Goal: Transaction & Acquisition: Purchase product/service

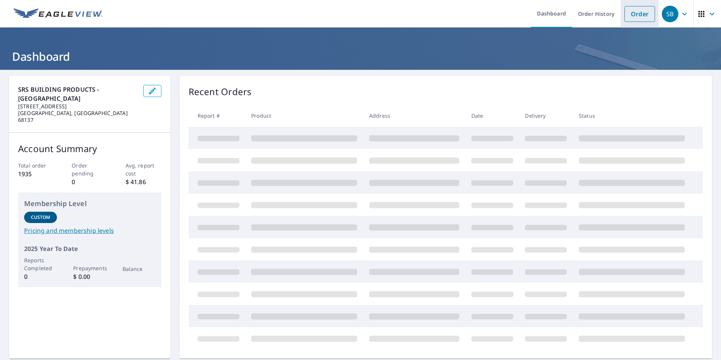
click at [640, 18] on link "Order" at bounding box center [640, 14] width 31 height 16
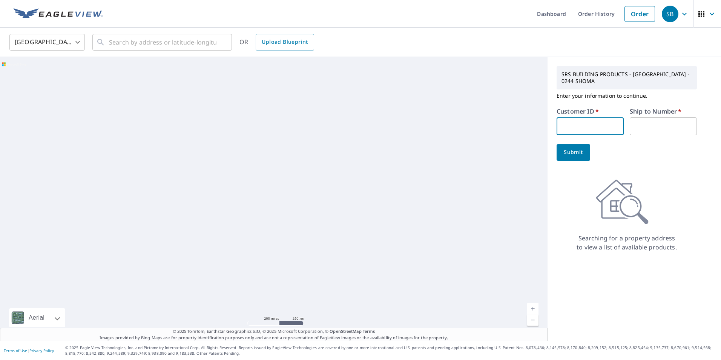
click at [591, 120] on input "text" at bounding box center [590, 126] width 67 height 18
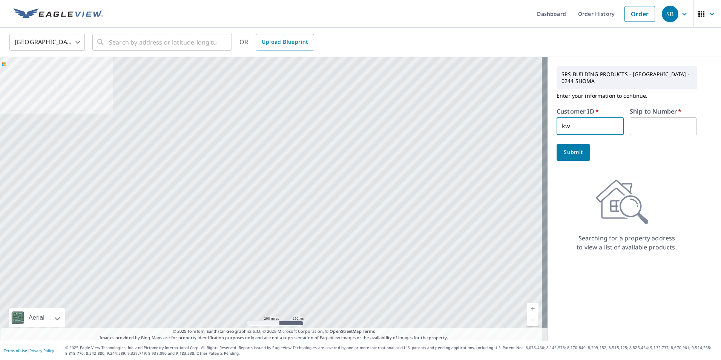
type input "kwe244"
type input "1"
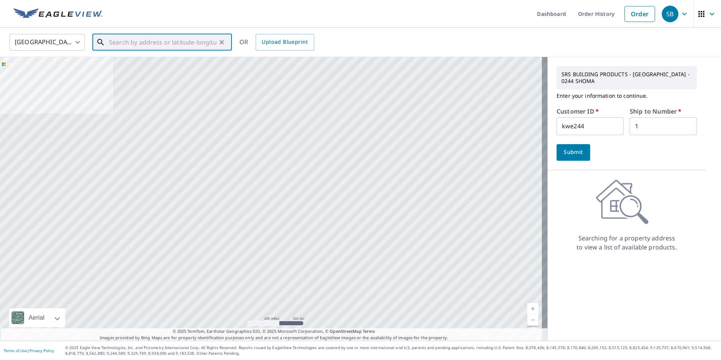
click at [113, 41] on input "text" at bounding box center [162, 42] width 107 height 21
click at [133, 42] on input "text" at bounding box center [162, 42] width 107 height 21
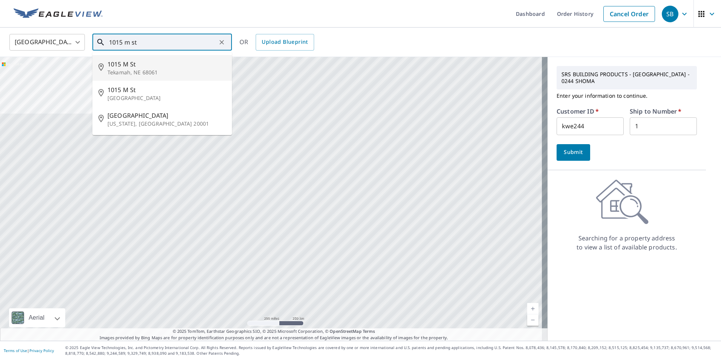
click at [148, 73] on p "Tekamah, NE 68061" at bounding box center [166, 73] width 118 height 8
type input "[GEOGRAPHIC_DATA]"
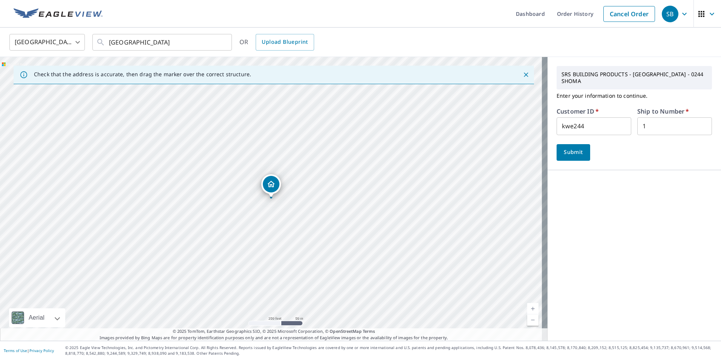
click at [576, 147] on span "Submit" at bounding box center [573, 151] width 21 height 9
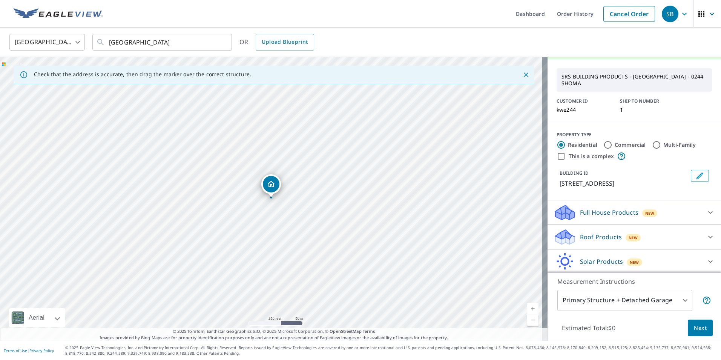
scroll to position [38, 0]
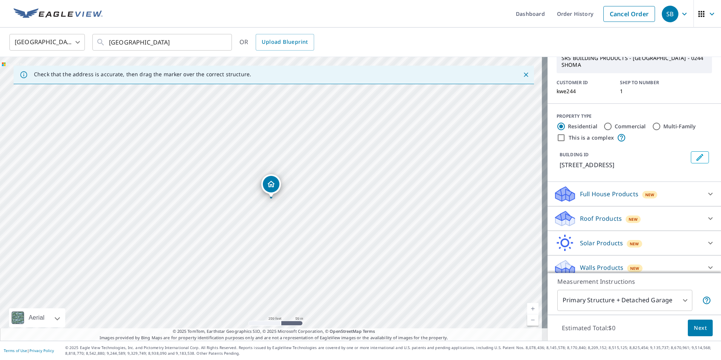
click at [671, 216] on div "Roof Products New" at bounding box center [628, 219] width 148 height 18
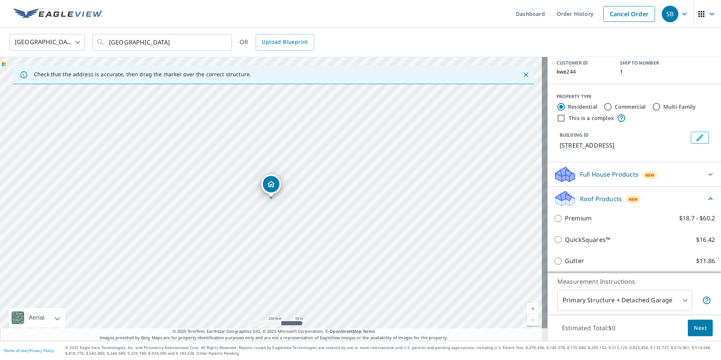
scroll to position [75, 0]
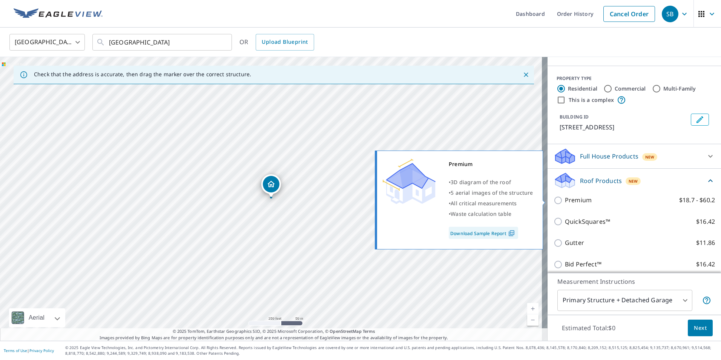
click at [555, 201] on input "Premium $18.7 - $60.2" at bounding box center [559, 200] width 11 height 9
checkbox input "true"
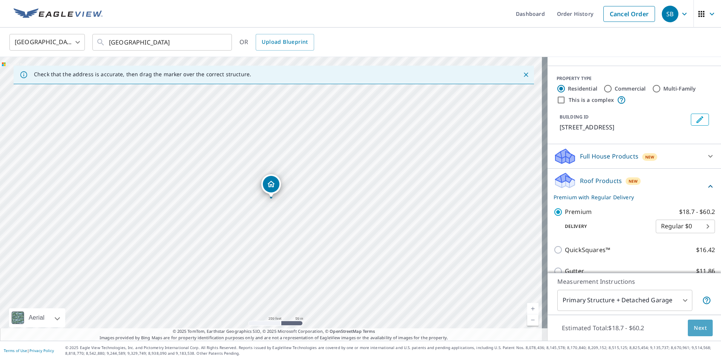
click at [694, 329] on span "Next" at bounding box center [700, 327] width 13 height 9
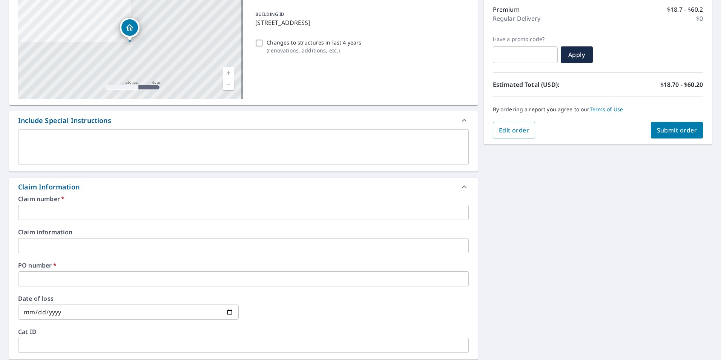
scroll to position [113, 0]
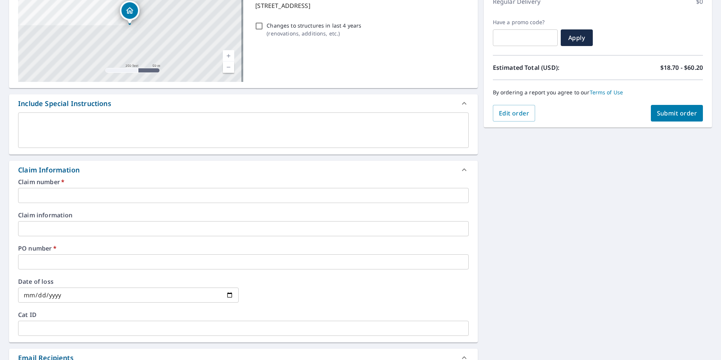
click at [38, 197] on input "text" at bounding box center [243, 195] width 451 height 15
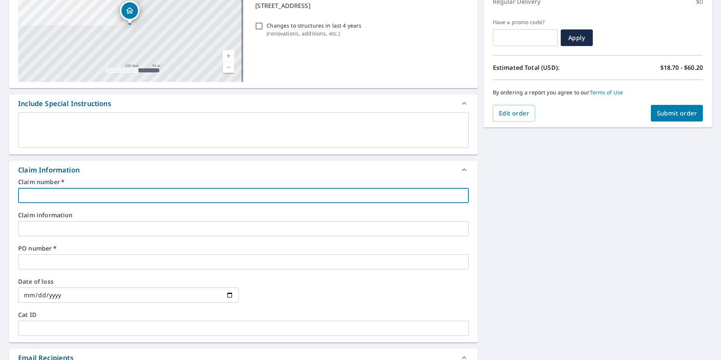
type input "k"
checkbox input "true"
type input "kw"
checkbox input "true"
type input "kwe"
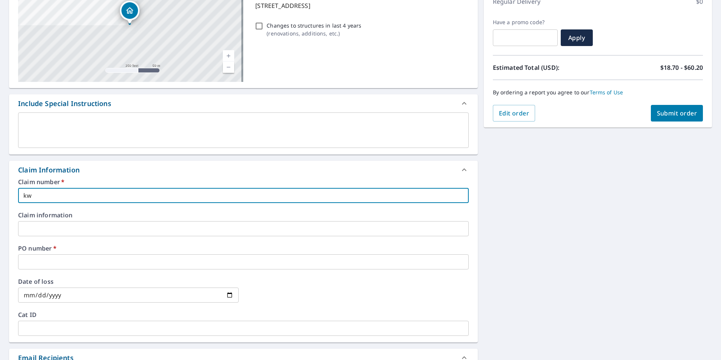
checkbox input "true"
type input "kwe244"
checkbox input "true"
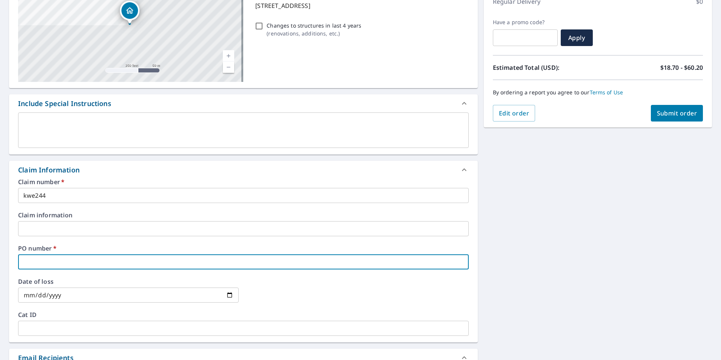
type input "1"
checkbox input "true"
type input "10"
checkbox input "true"
type input "101"
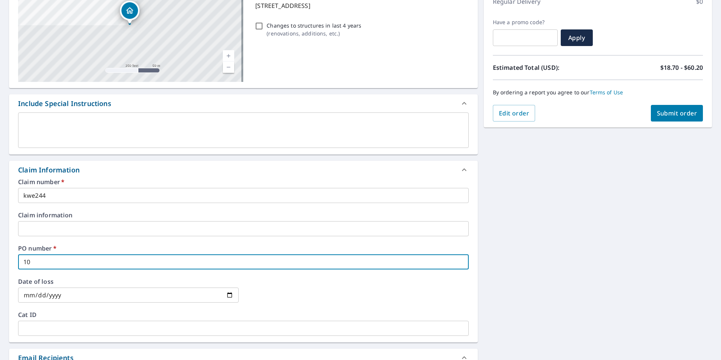
checkbox input "true"
type input "1015"
checkbox input "true"
type input "1015"
checkbox input "true"
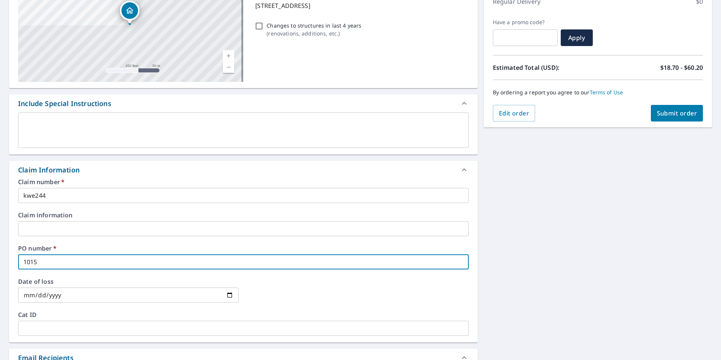
type input "1015 m"
checkbox input "true"
type input "1015 m"
checkbox input "true"
type input "1015 m s"
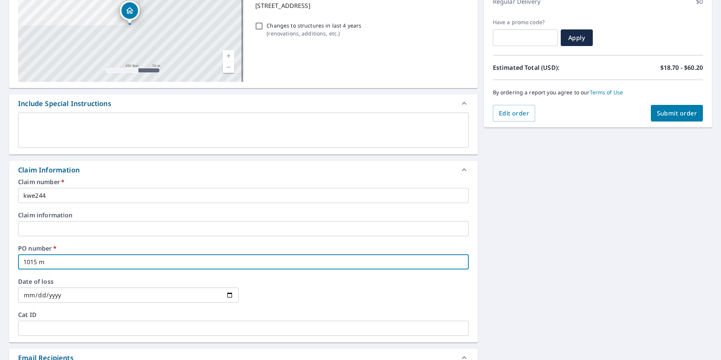
checkbox input "true"
type input "1015 m st"
checkbox input "true"
type input "1015 m str"
checkbox input "true"
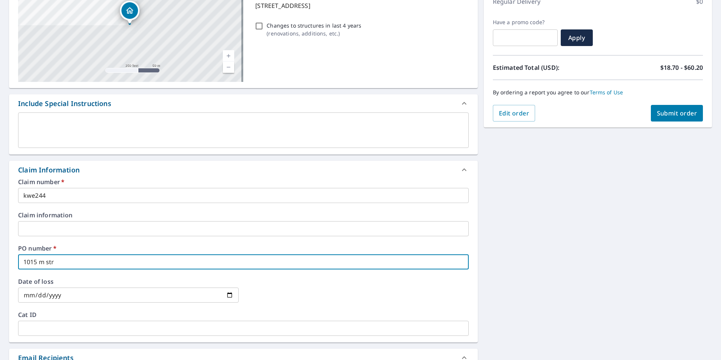
type input "1015 m stre"
checkbox input "true"
type input "1015 m stree"
checkbox input "true"
type input "1015 m street"
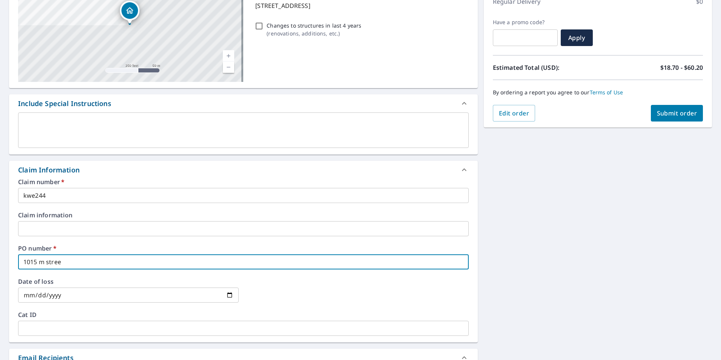
checkbox input "true"
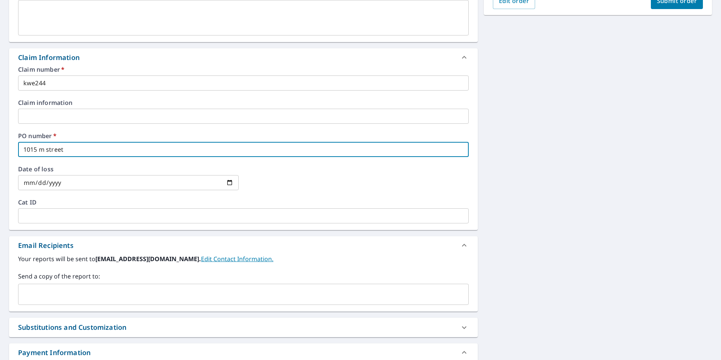
scroll to position [226, 0]
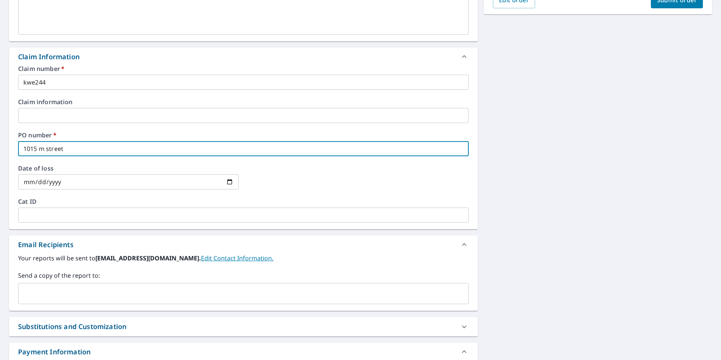
type input "1015 m street"
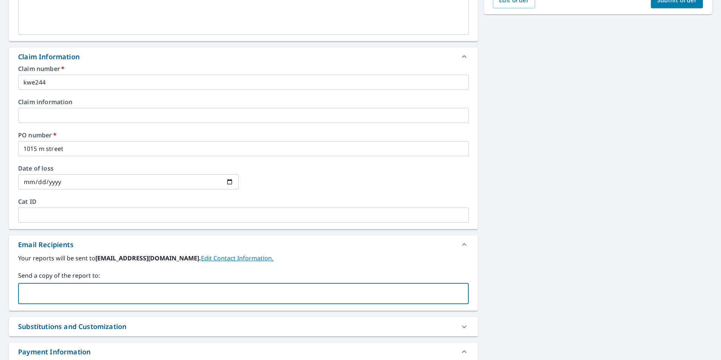
click at [58, 300] on input "text" at bounding box center [237, 293] width 433 height 14
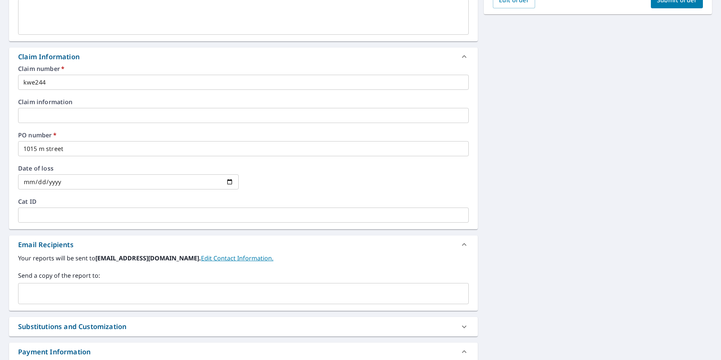
click at [45, 295] on input "text" at bounding box center [237, 293] width 433 height 14
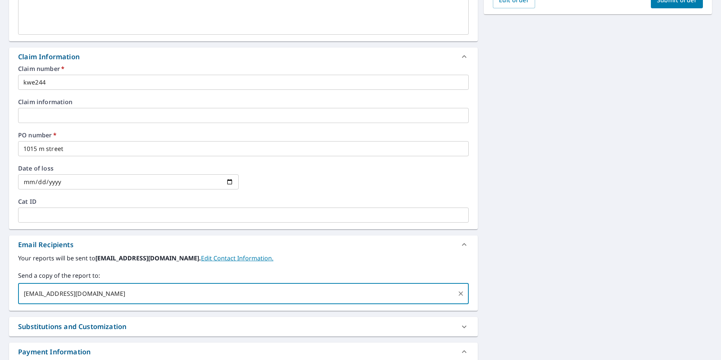
type input "[EMAIL_ADDRESS][DOMAIN_NAME]"
click at [557, 238] on div "[STREET_ADDRESS] Aerial Road A standard road map Aerial A detailed look from ab…" at bounding box center [360, 119] width 721 height 553
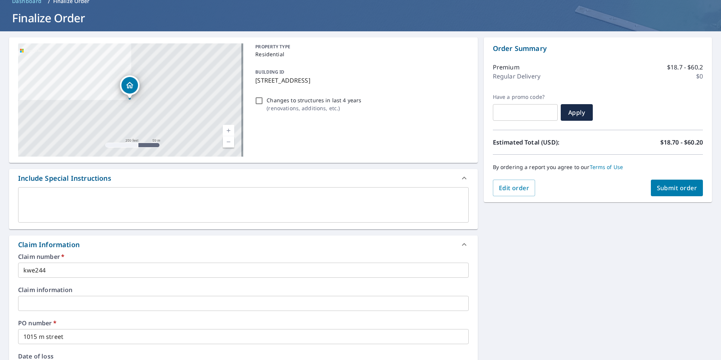
scroll to position [38, 0]
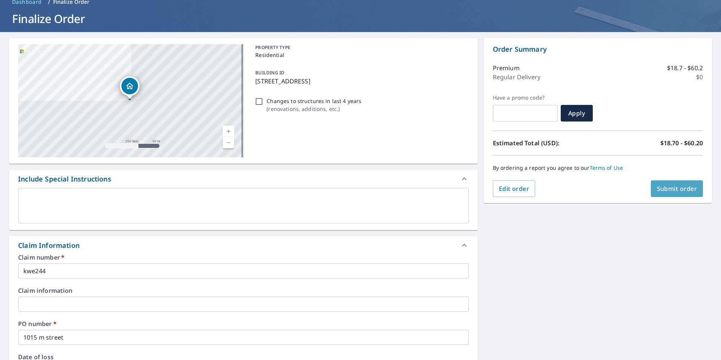
click at [674, 186] on span "Submit order" at bounding box center [677, 188] width 40 height 8
checkbox input "true"
